Goal: Transaction & Acquisition: Subscribe to service/newsletter

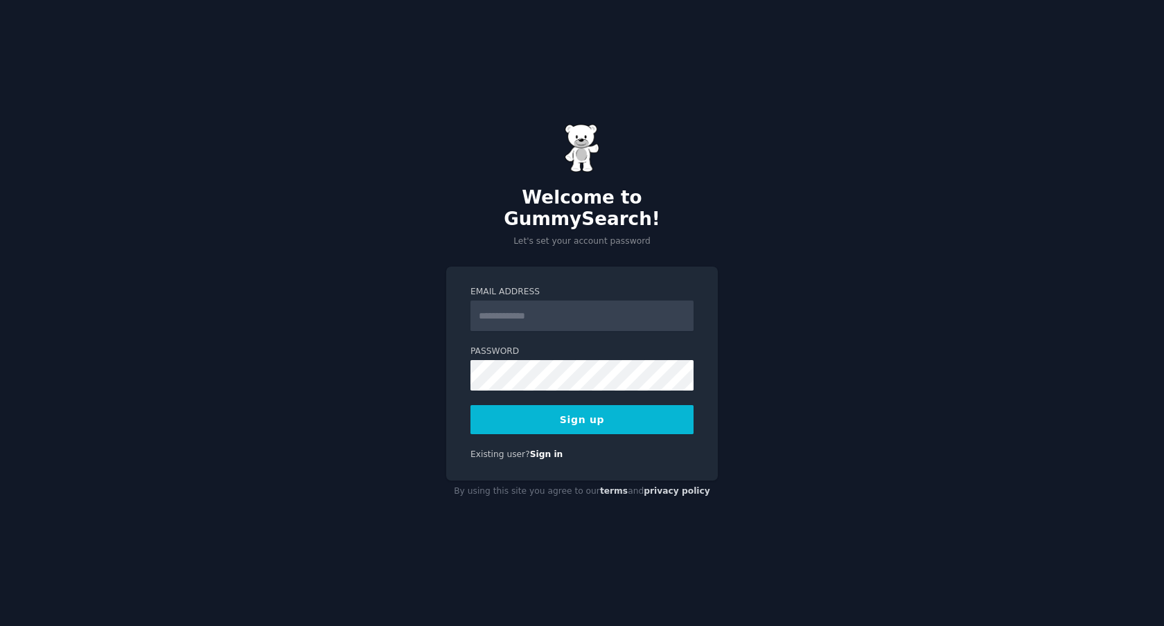
click at [559, 309] on input "Email Address" at bounding box center [581, 316] width 223 height 30
type input "**********"
click at [520, 408] on button "Sign up" at bounding box center [581, 419] width 223 height 29
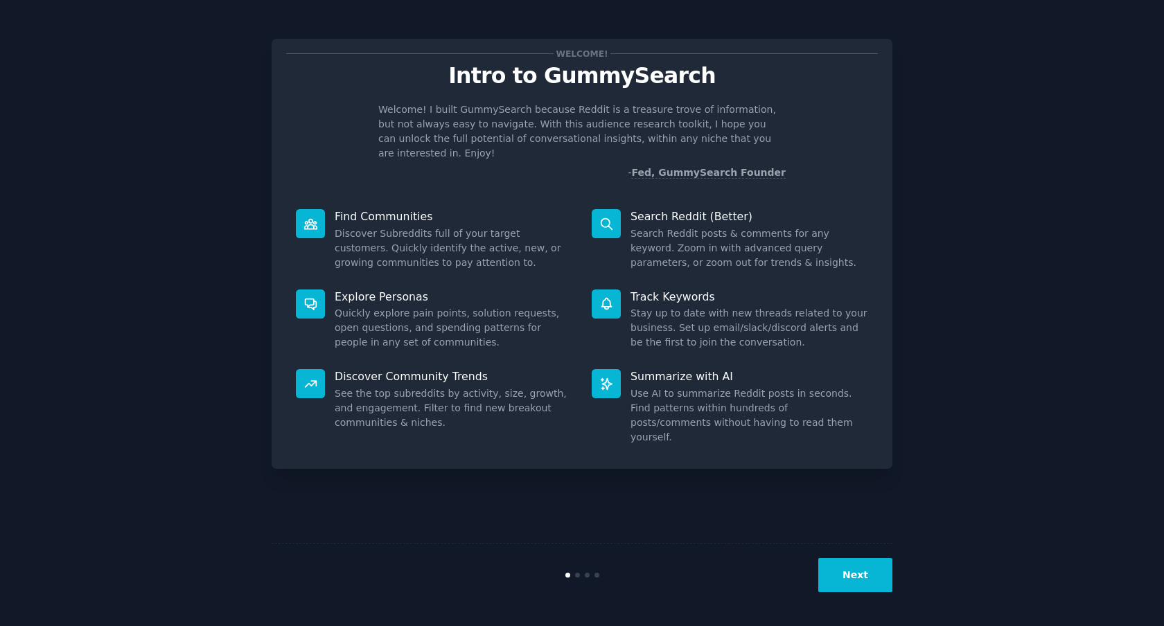
click at [855, 574] on button "Next" at bounding box center [855, 575] width 74 height 34
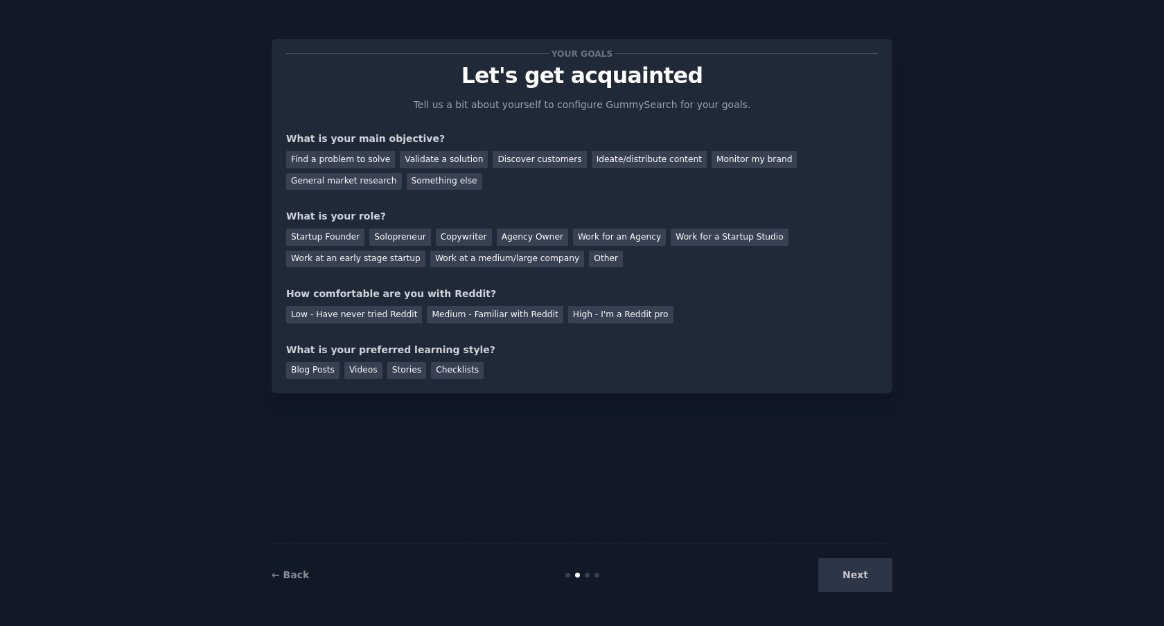
click at [855, 574] on div "Next" at bounding box center [788, 575] width 207 height 34
click at [436, 185] on div "Something else" at bounding box center [445, 181] width 76 height 17
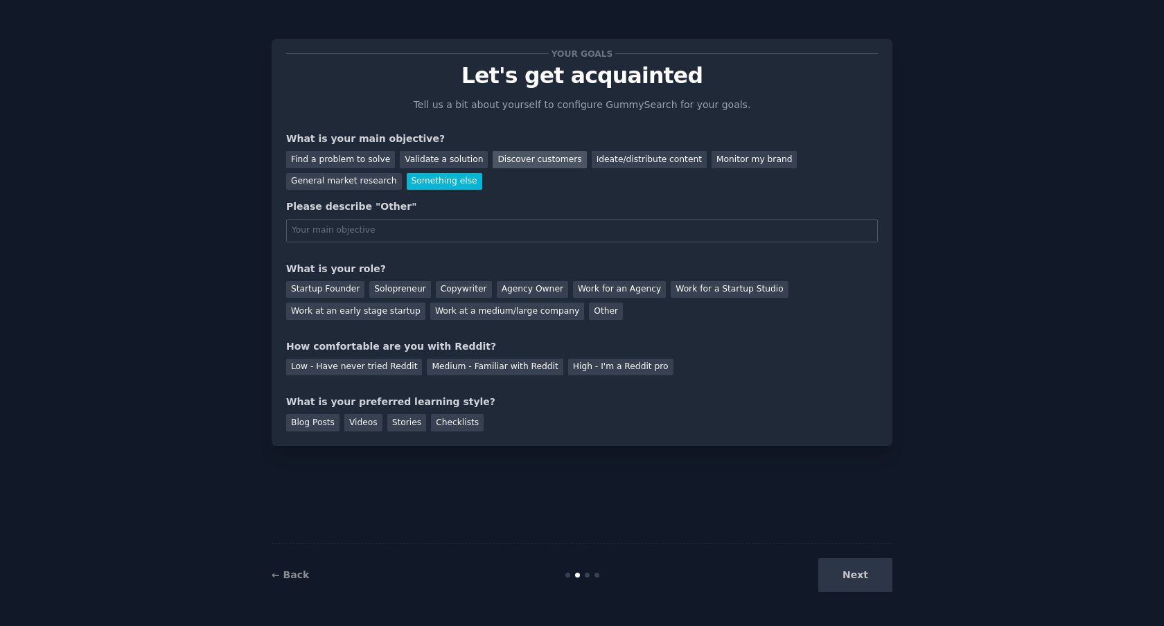
click at [510, 161] on div "Discover customers" at bounding box center [540, 159] width 94 height 17
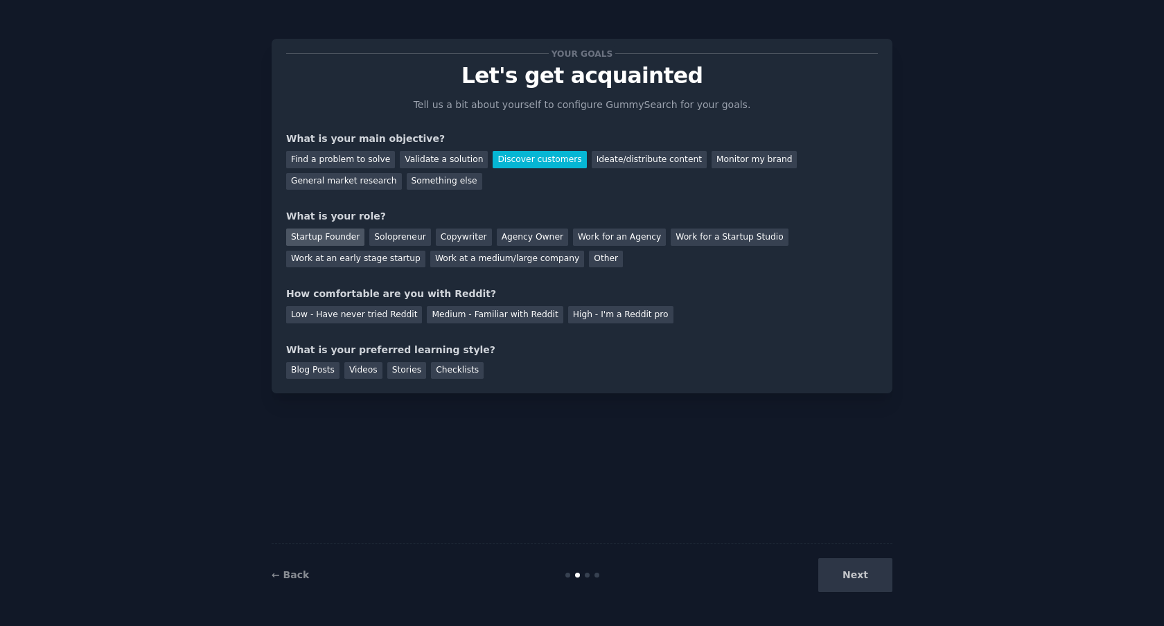
click at [339, 237] on div "Startup Founder" at bounding box center [325, 237] width 78 height 17
click at [468, 317] on div "Medium - Familiar with Reddit" at bounding box center [495, 314] width 136 height 17
click at [451, 371] on div "Checklists" at bounding box center [457, 370] width 53 height 17
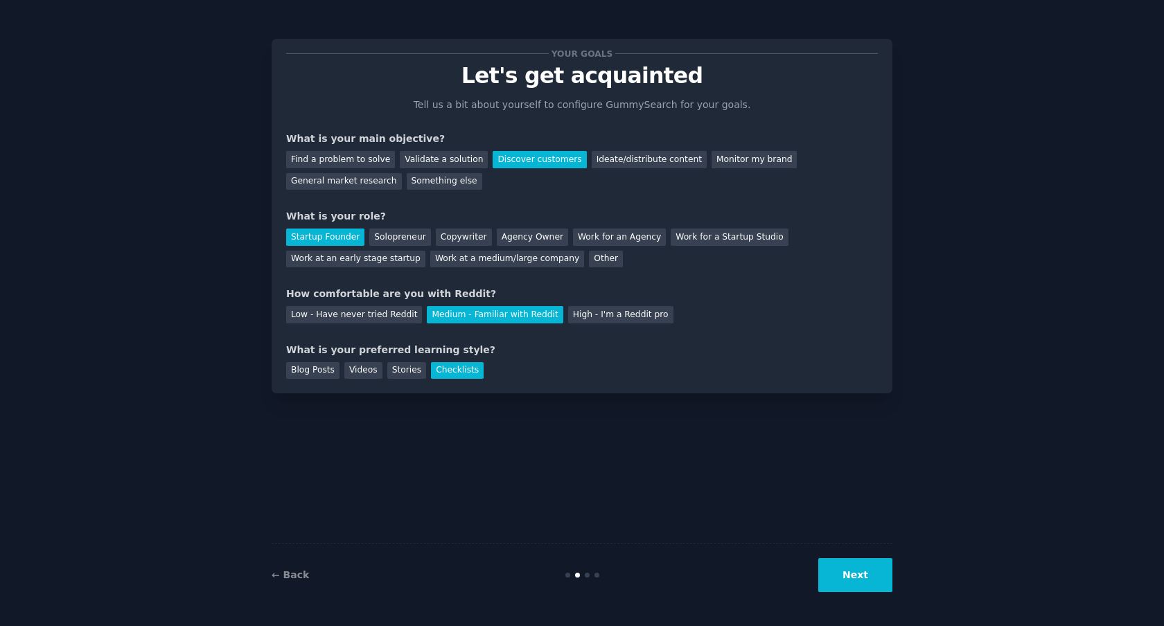
click at [846, 574] on button "Next" at bounding box center [855, 575] width 74 height 34
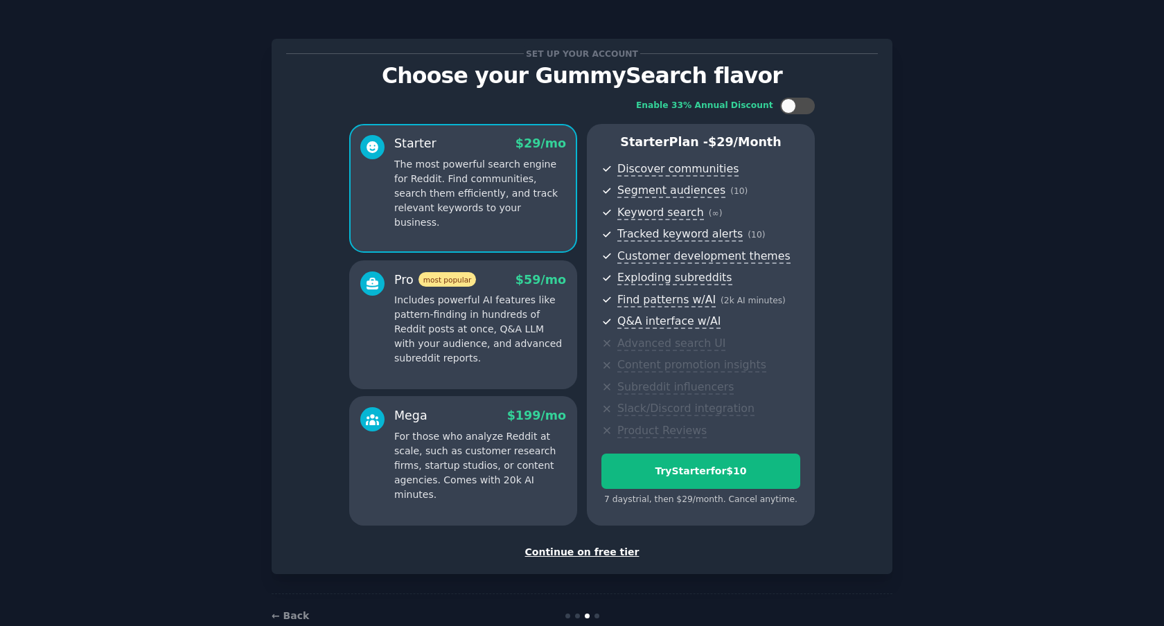
click at [589, 555] on div "Continue on free tier" at bounding box center [582, 552] width 592 height 15
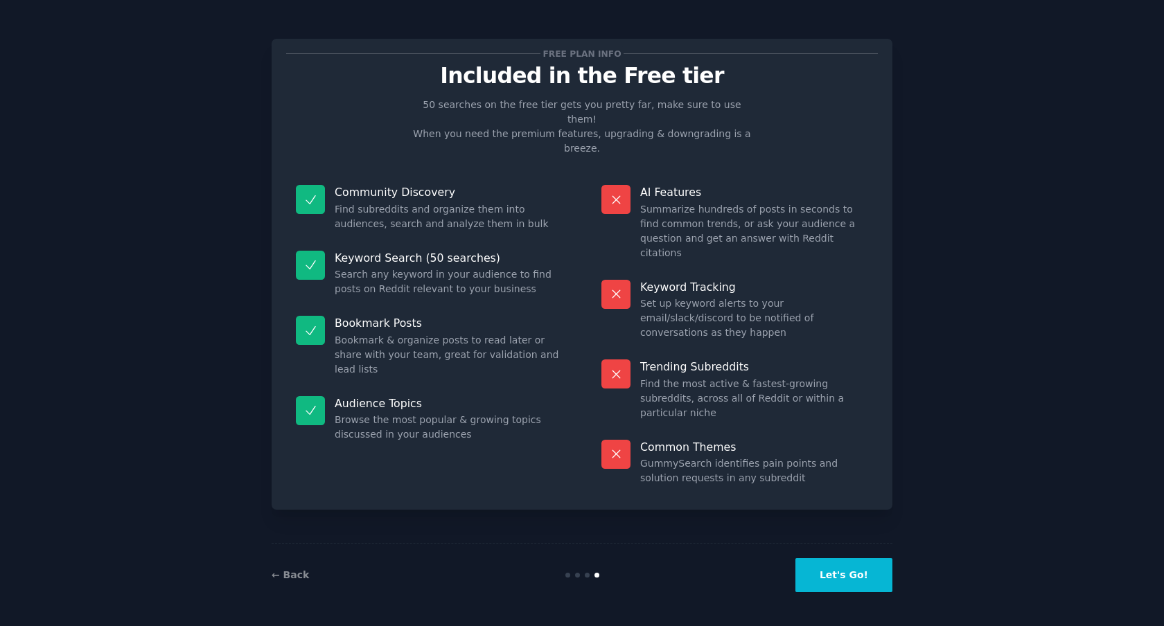
click at [829, 574] on button "Let's Go!" at bounding box center [843, 575] width 97 height 34
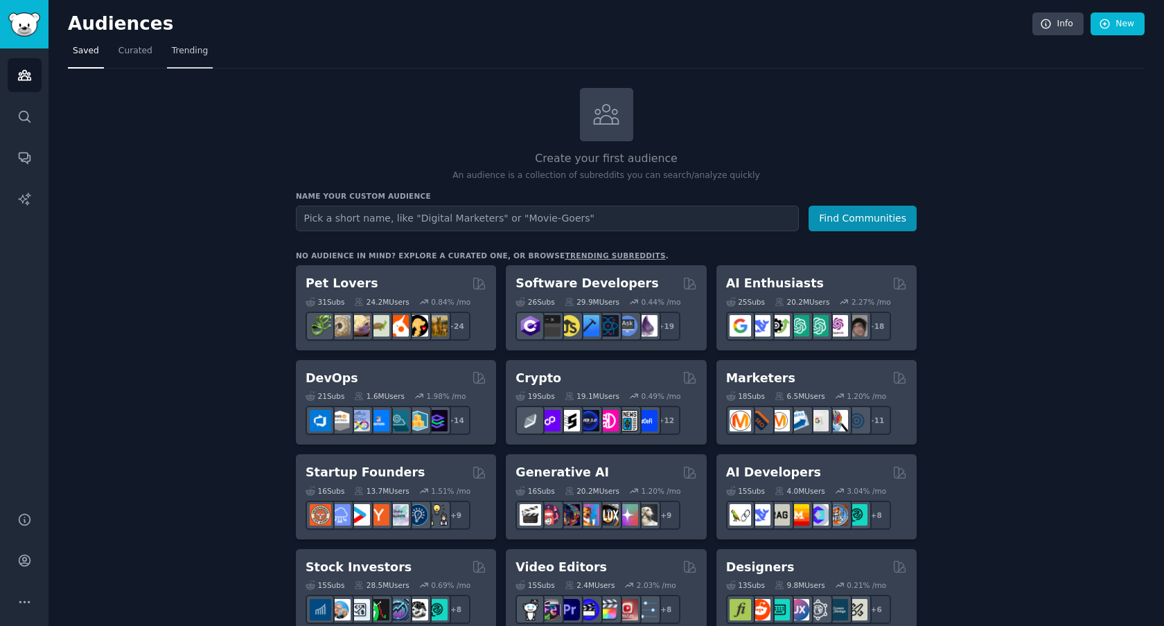
click at [199, 60] on link "Trending" at bounding box center [190, 54] width 46 height 28
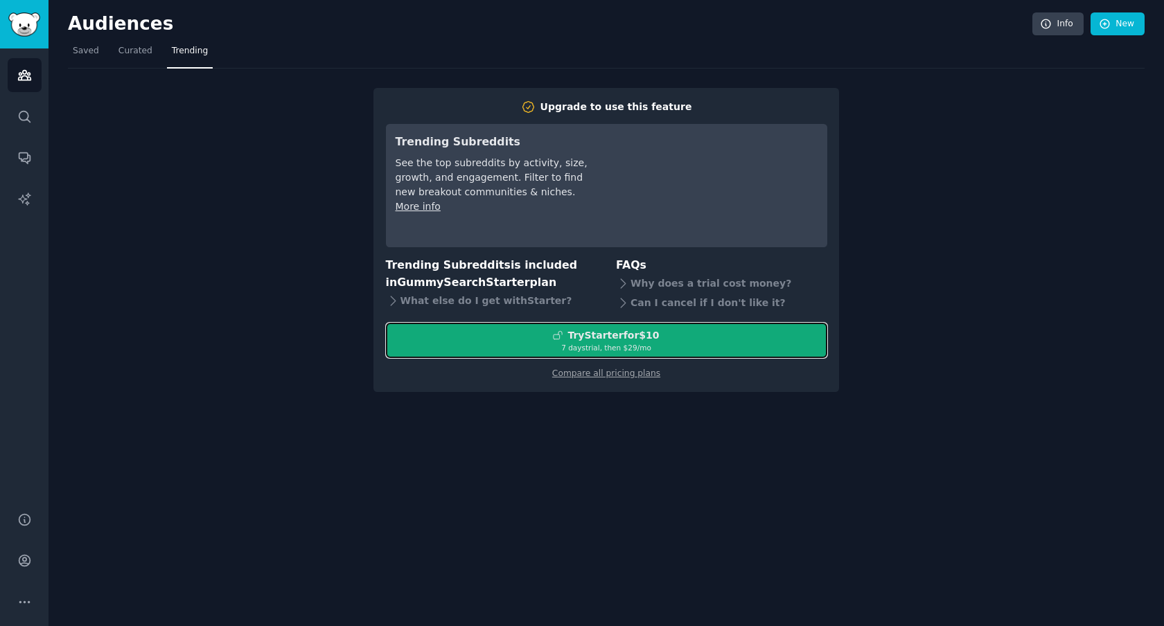
click at [496, 335] on div "Try Starter for $10" at bounding box center [607, 335] width 440 height 15
